Goal: Communication & Community: Ask a question

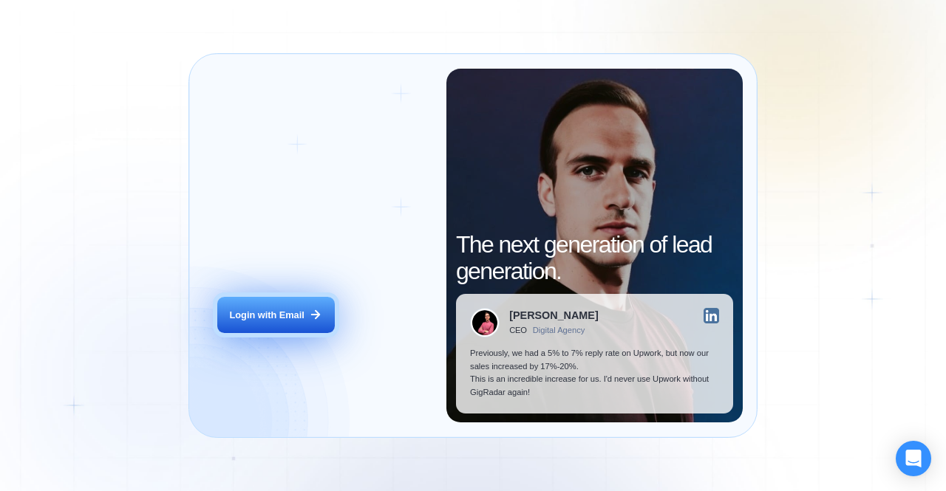
click at [254, 309] on div "Login with Email" at bounding box center [267, 315] width 75 height 13
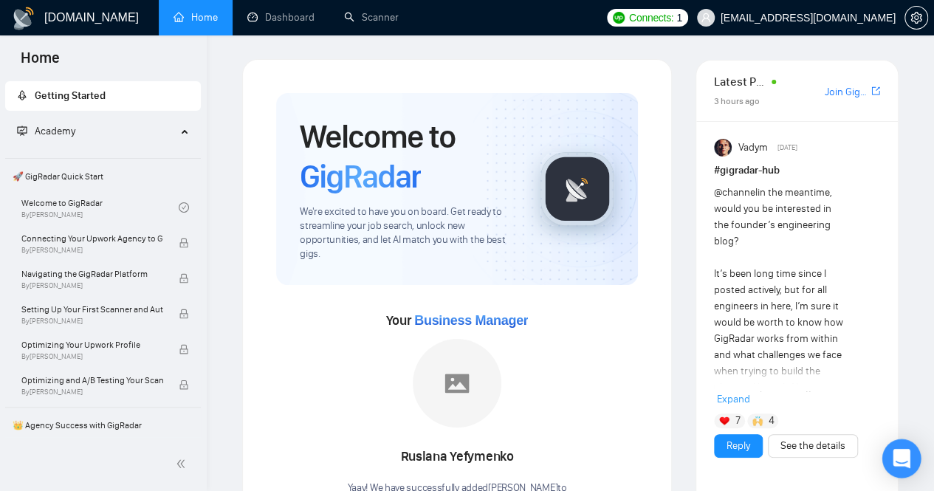
click at [916, 465] on div "Open Intercom Messenger" at bounding box center [902, 459] width 39 height 39
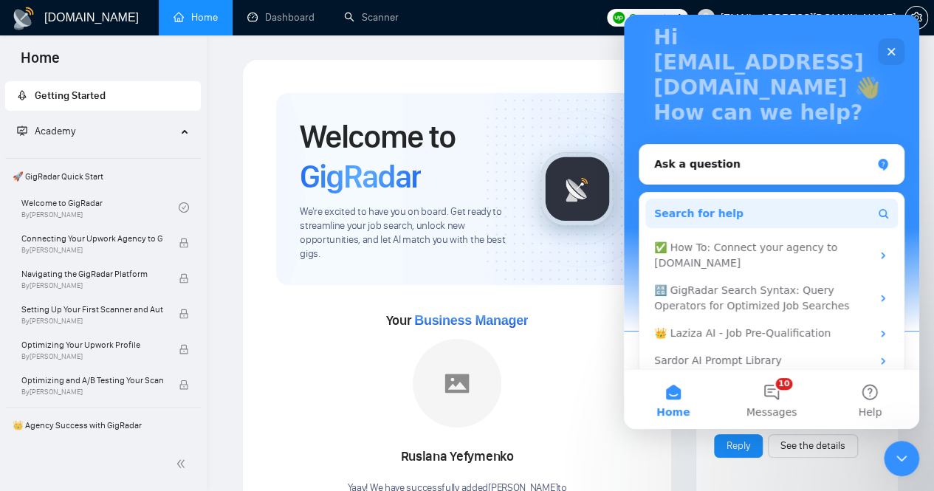
scroll to position [112, 0]
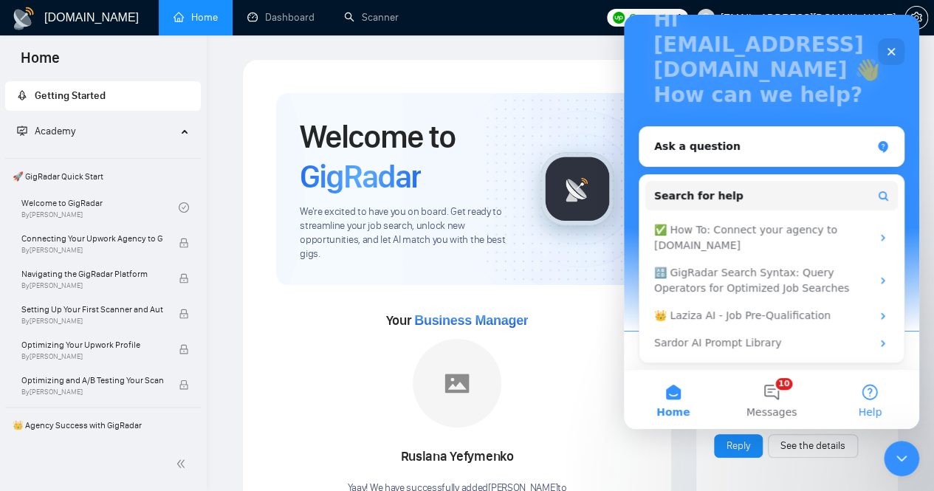
click at [873, 394] on button "Help" at bounding box center [870, 399] width 98 height 59
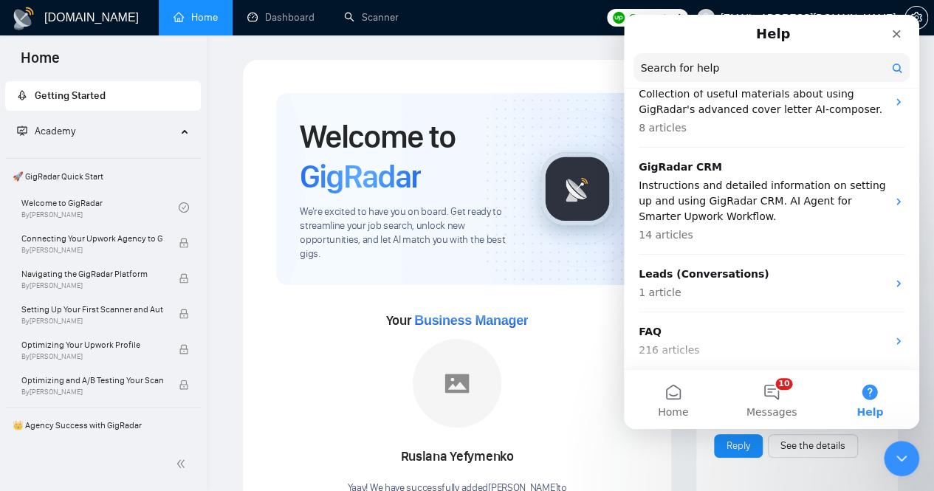
scroll to position [0, 0]
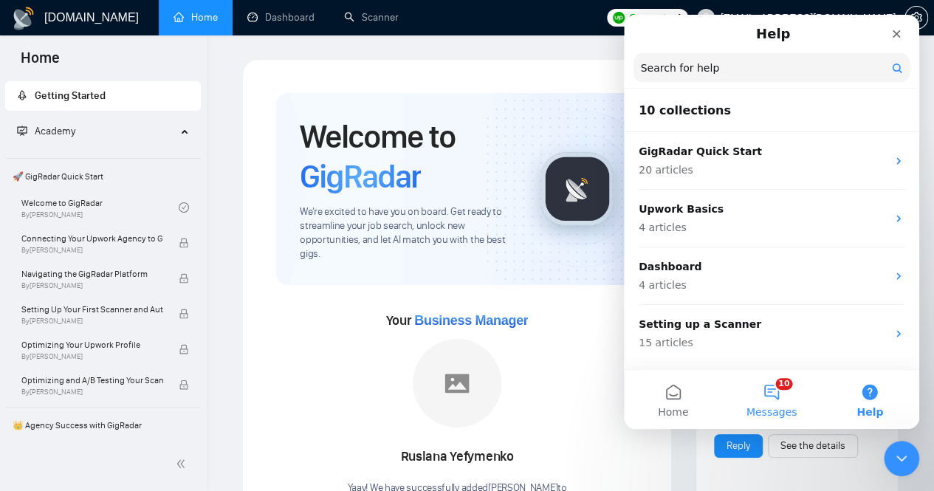
click at [769, 390] on button "10 Messages" at bounding box center [771, 399] width 98 height 59
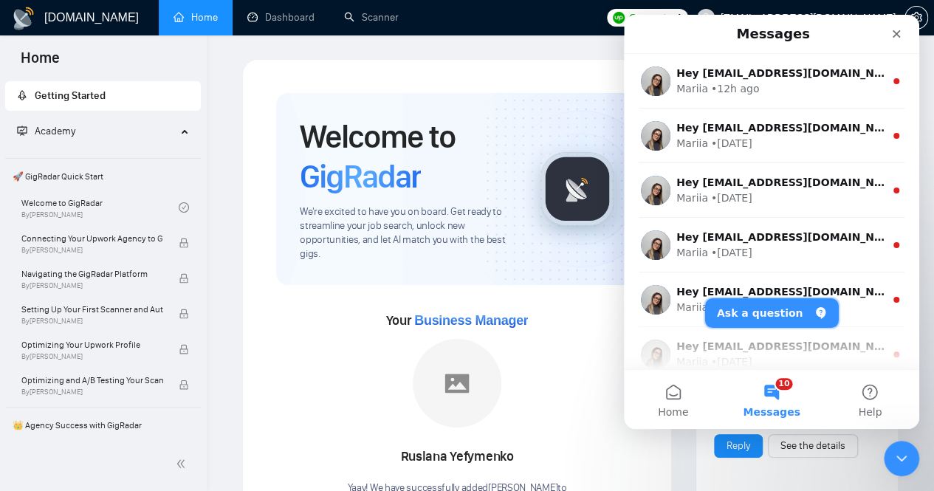
click at [760, 309] on button "Ask a question" at bounding box center [772, 313] width 134 height 30
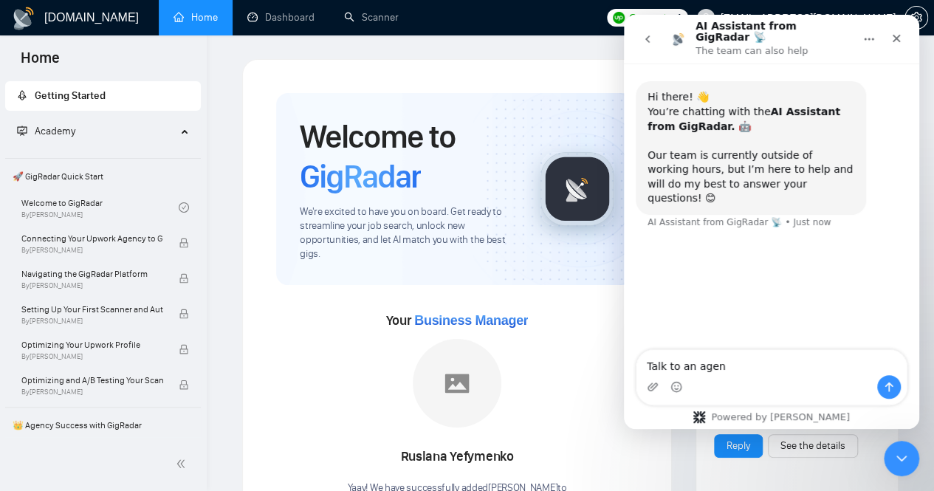
type textarea "Talk to an agent"
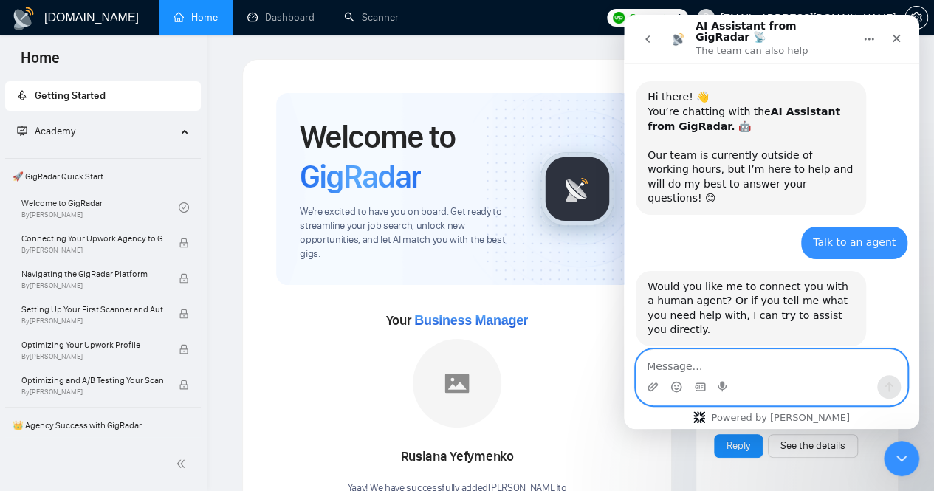
scroll to position [3, 0]
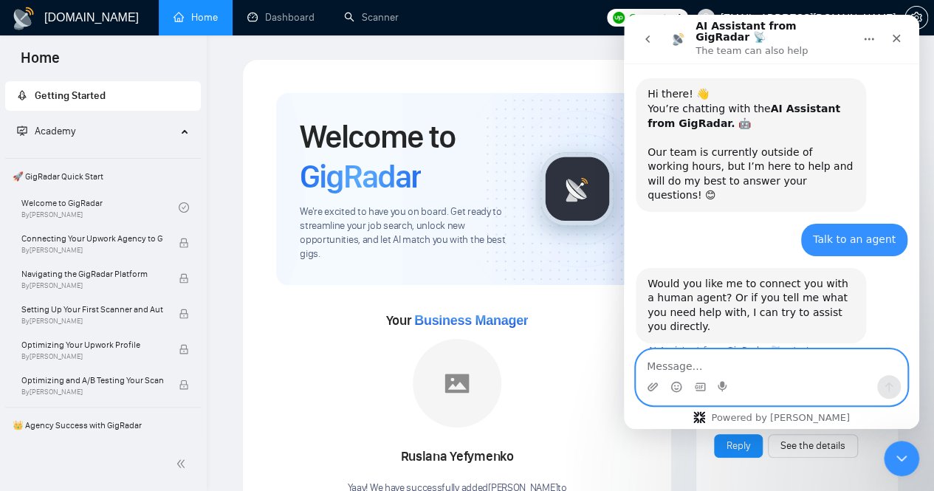
click at [732, 362] on textarea "Message…" at bounding box center [772, 362] width 270 height 25
type textarea "yes"
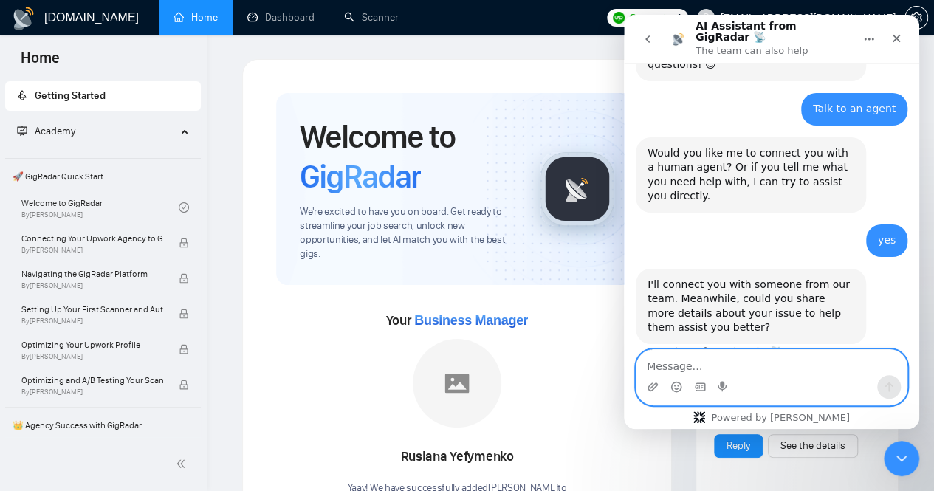
scroll to position [134, 0]
click at [702, 358] on textarea "Message…" at bounding box center [772, 362] width 270 height 25
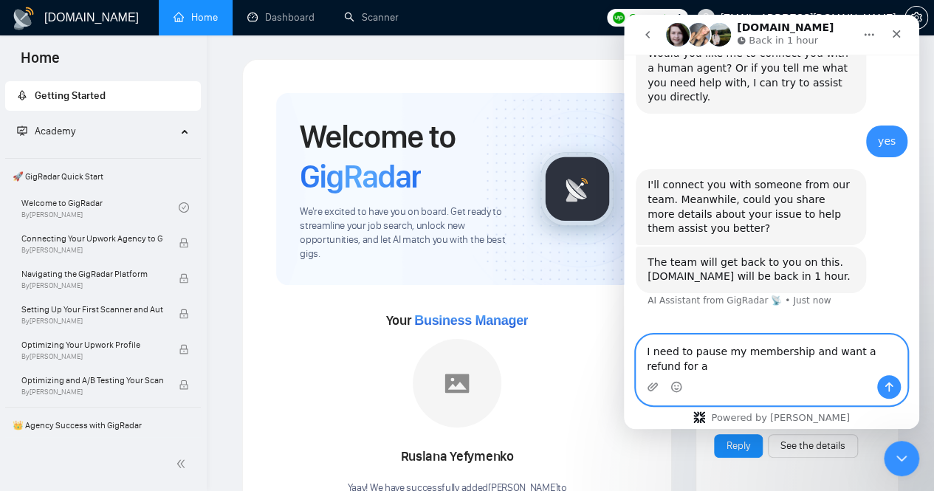
scroll to position [239, 0]
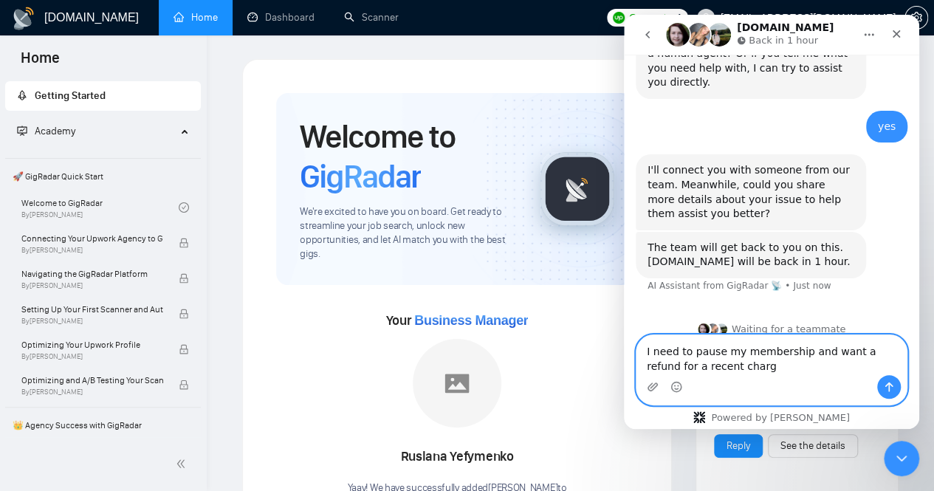
type textarea "I need to pause my membership and want a refund for a recent charge"
